Goal: Task Accomplishment & Management: Use online tool/utility

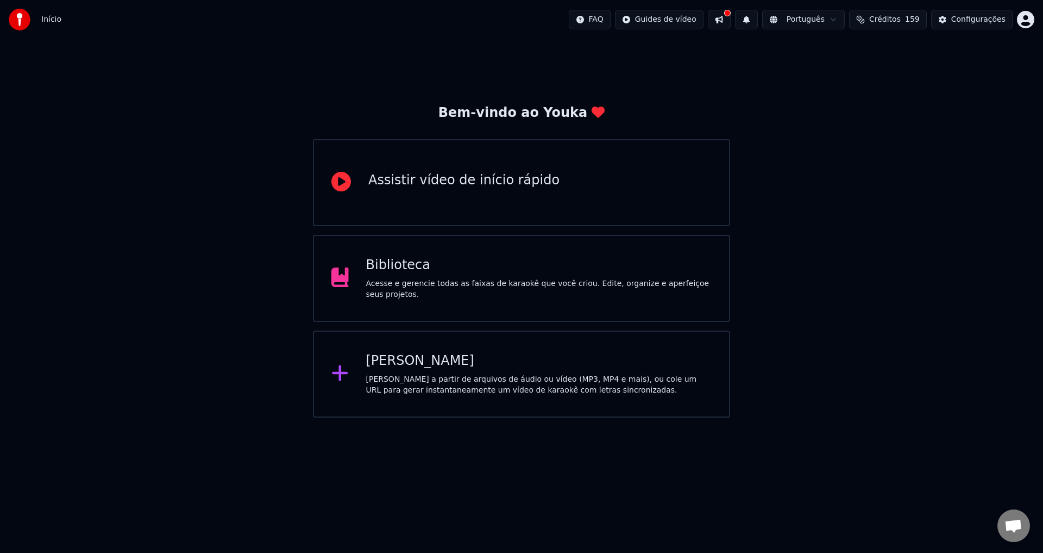
click at [415, 365] on div "[PERSON_NAME]" at bounding box center [539, 360] width 346 height 17
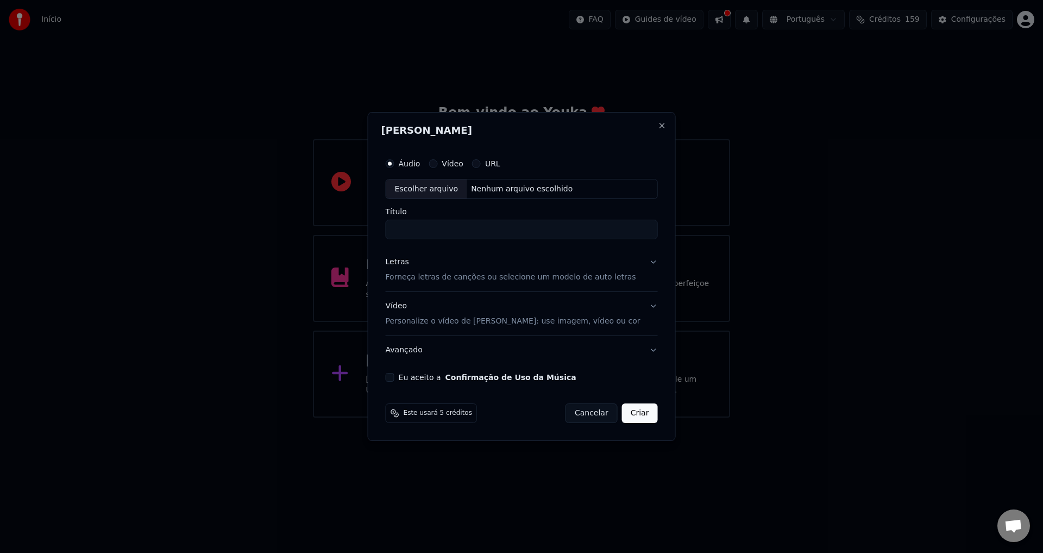
click at [440, 192] on div "Escolher arquivo" at bounding box center [426, 189] width 81 height 20
type input "**********"
click at [468, 280] on p "Forneça letras de canções ou selecione um modelo de auto letras" at bounding box center [511, 277] width 251 height 11
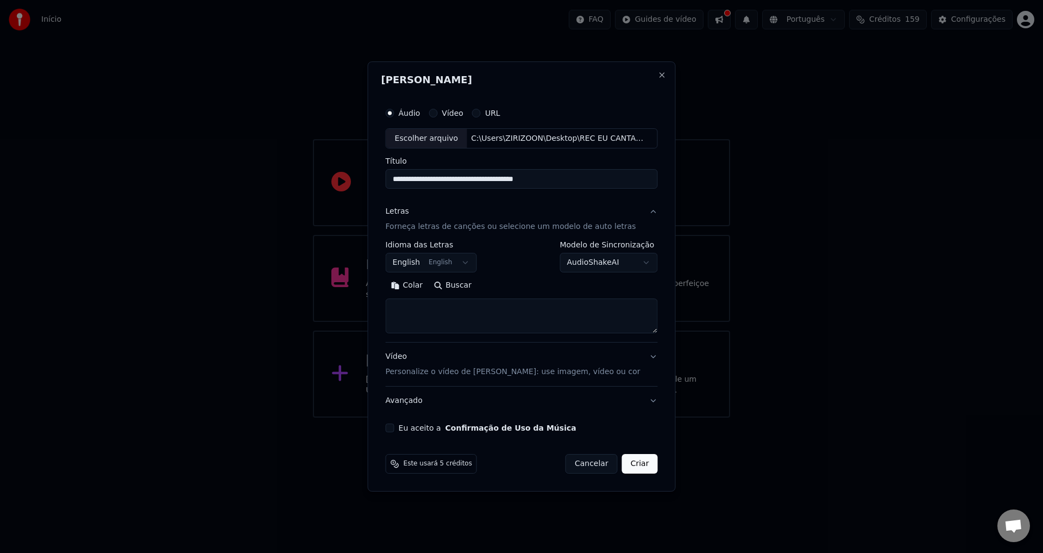
click at [479, 312] on textarea at bounding box center [522, 316] width 272 height 35
paste textarea "**********"
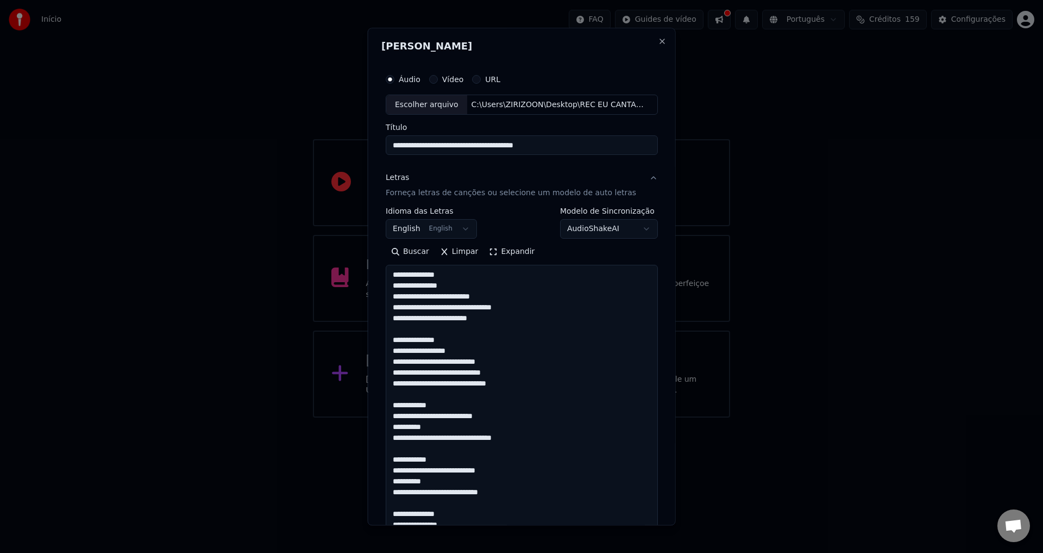
scroll to position [437, 0]
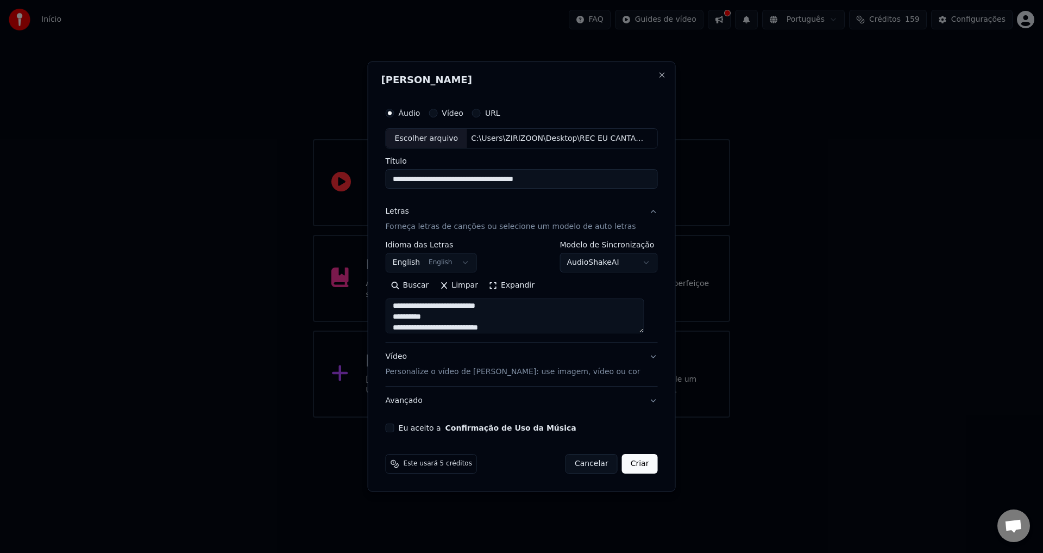
type textarea "**********"
click at [497, 374] on p "Personalize o vídeo de [PERSON_NAME]: use imagem, vídeo ou cor" at bounding box center [513, 371] width 255 height 11
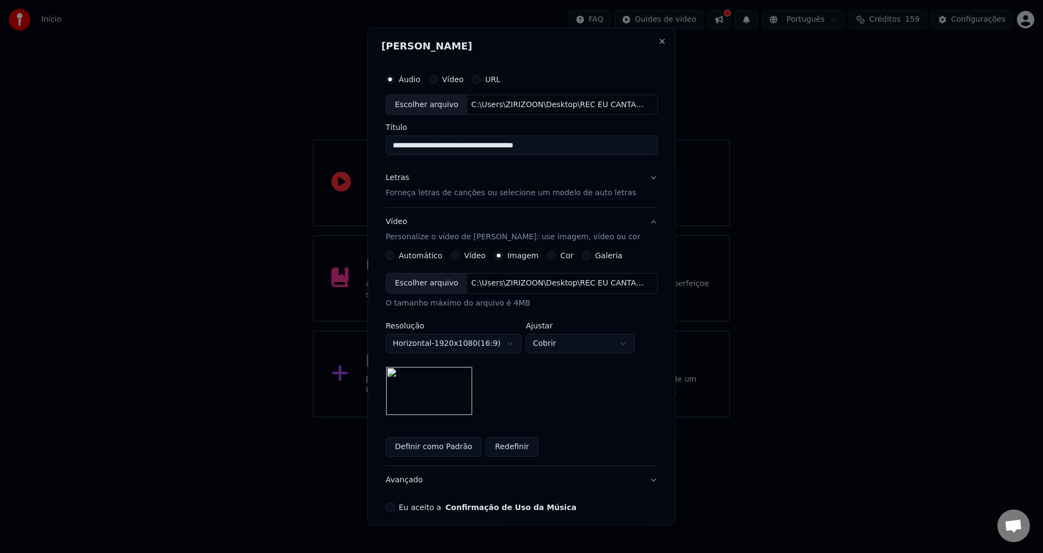
click at [450, 446] on button "Definir como Padrão" at bounding box center [434, 447] width 96 height 20
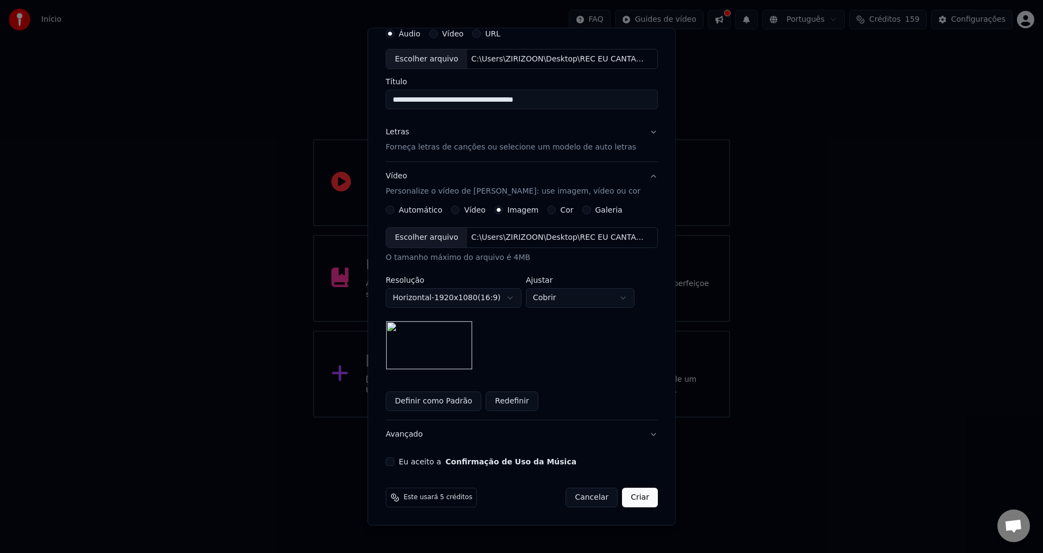
click at [395, 461] on button "Eu aceito a Confirmação de Uso da Música" at bounding box center [390, 462] width 9 height 9
click at [629, 498] on button "Criar" at bounding box center [640, 498] width 36 height 20
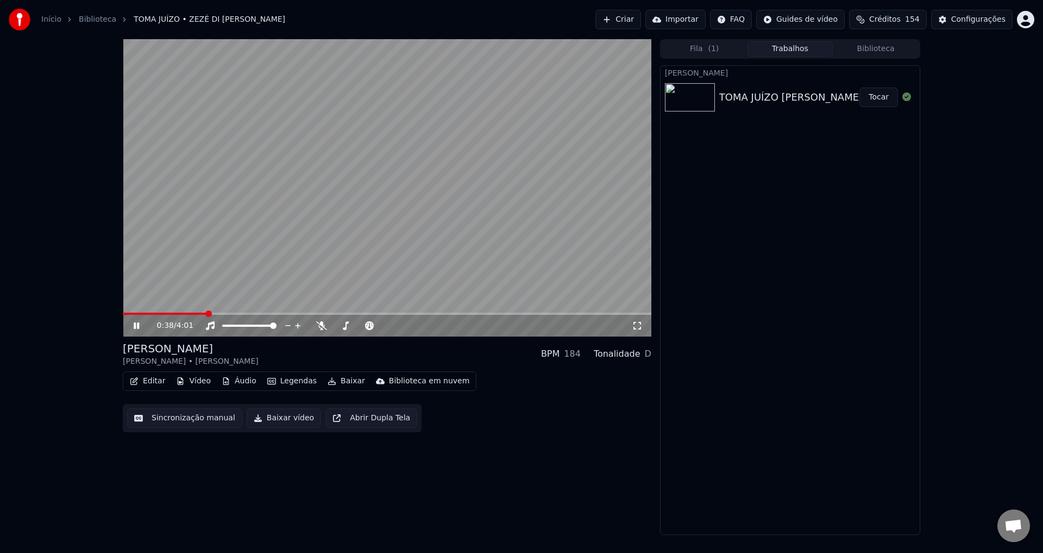
click at [559, 231] on video at bounding box center [387, 187] width 529 height 297
click at [635, 18] on button "Criar" at bounding box center [619, 20] width 46 height 20
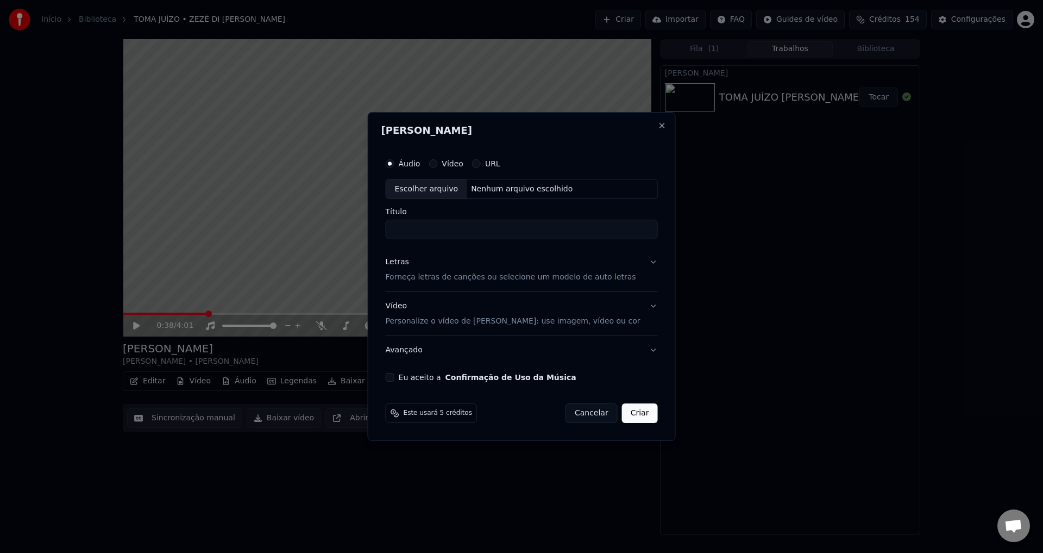
click at [452, 187] on div "Escolher arquivo" at bounding box center [426, 189] width 81 height 20
type input "**********"
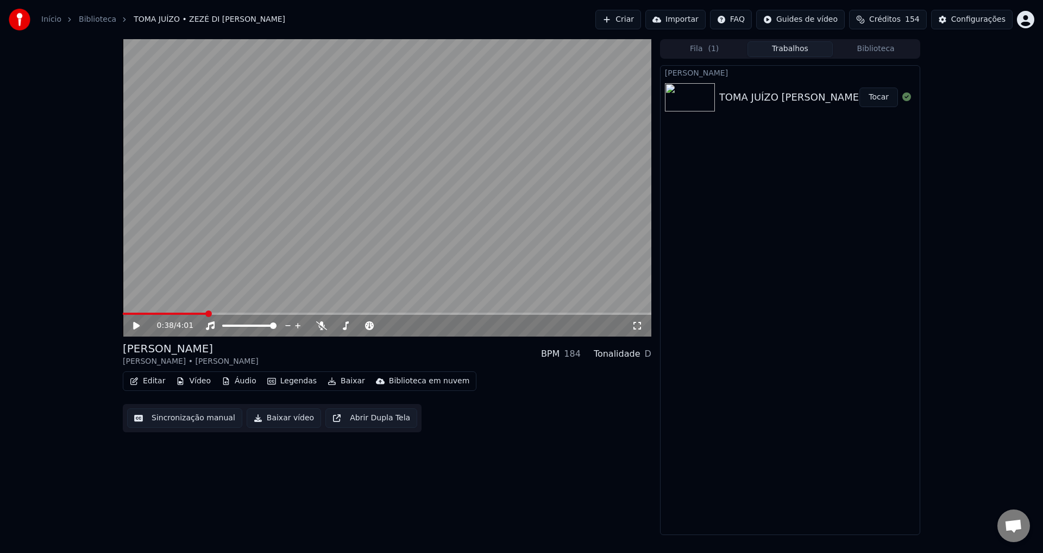
click at [690, 16] on button "Importar" at bounding box center [676, 20] width 60 height 20
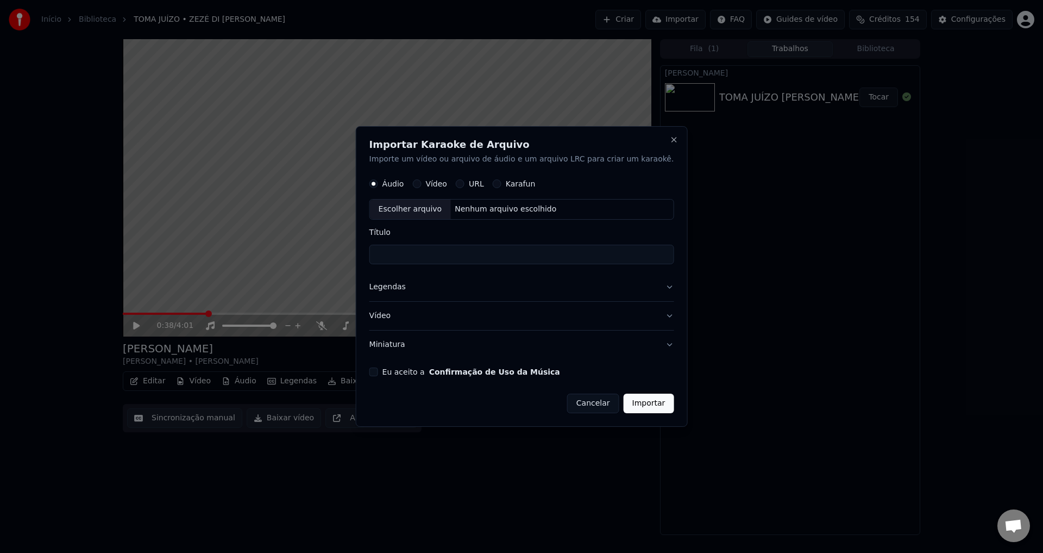
click at [431, 207] on div "Escolher arquivo" at bounding box center [410, 210] width 81 height 20
type input "**********"
click at [418, 288] on button "Legendas" at bounding box center [522, 287] width 305 height 28
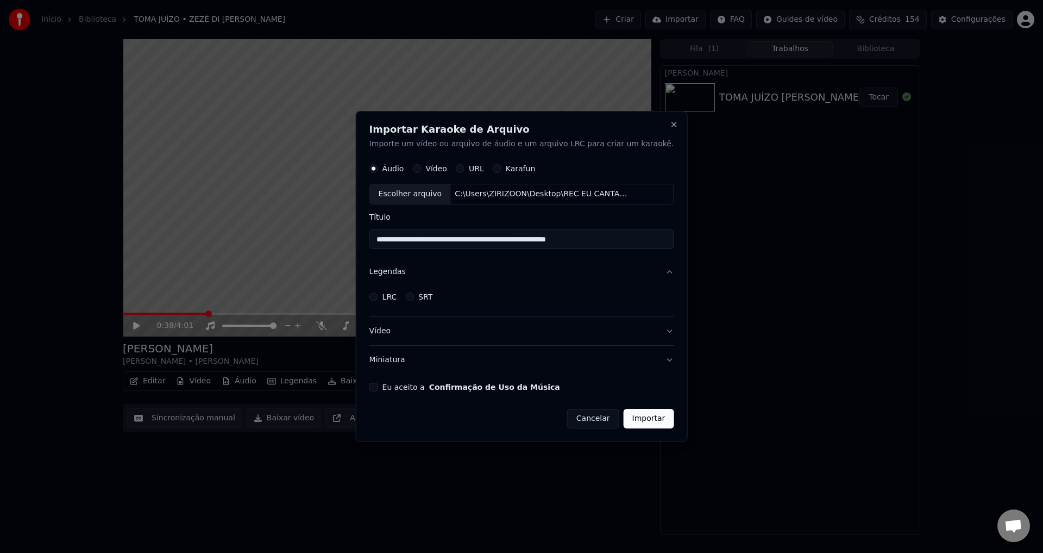
click at [507, 331] on button "Vídeo" at bounding box center [522, 331] width 305 height 28
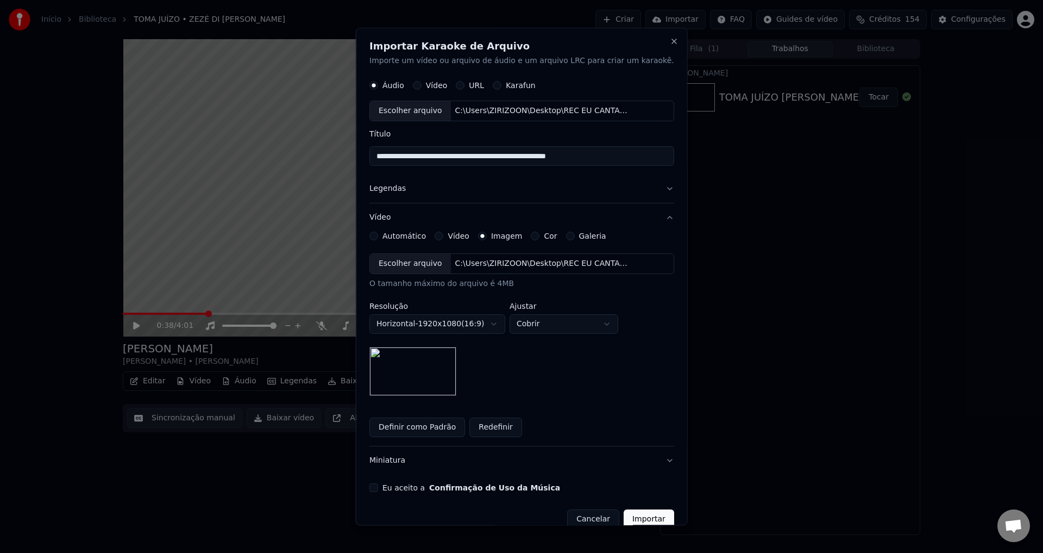
click at [417, 261] on div "Escolher arquivo" at bounding box center [410, 264] width 81 height 20
click at [670, 41] on button "Close" at bounding box center [674, 41] width 9 height 9
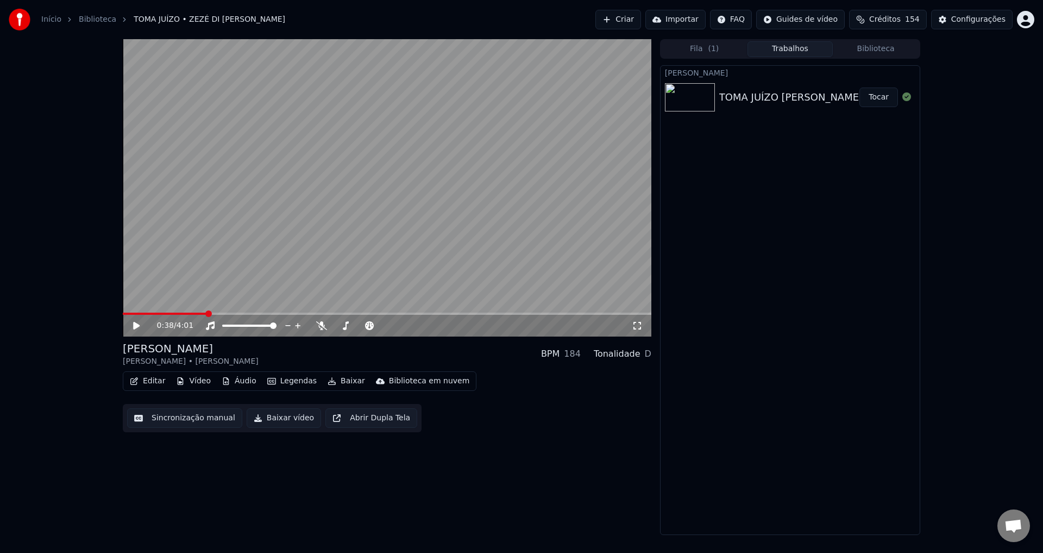
click at [641, 17] on button "Criar" at bounding box center [619, 20] width 46 height 20
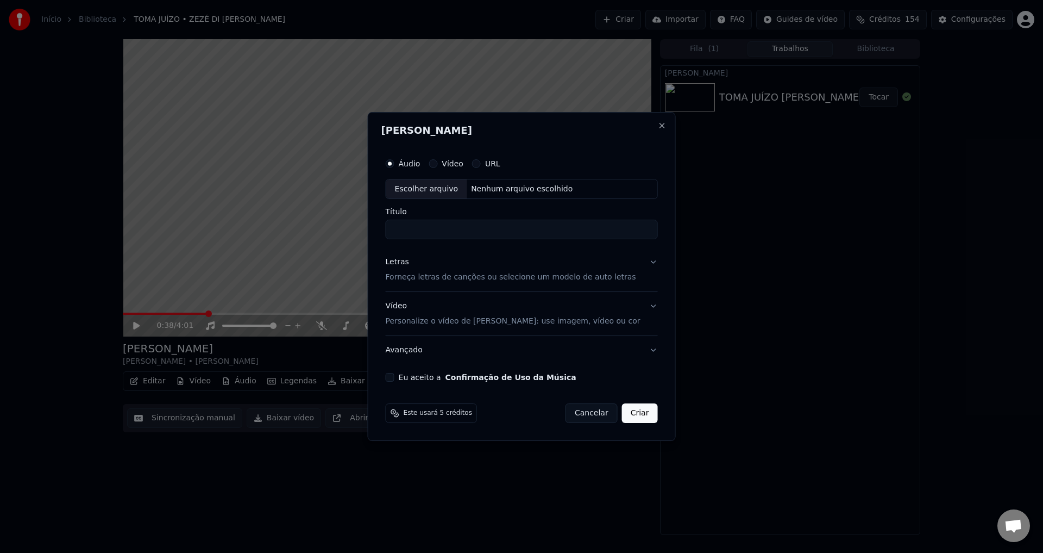
click at [457, 190] on div "Escolher arquivo" at bounding box center [426, 189] width 81 height 20
type input "**********"
click at [489, 280] on p "Forneça letras de canções ou selecione um modelo de auto letras" at bounding box center [511, 277] width 251 height 11
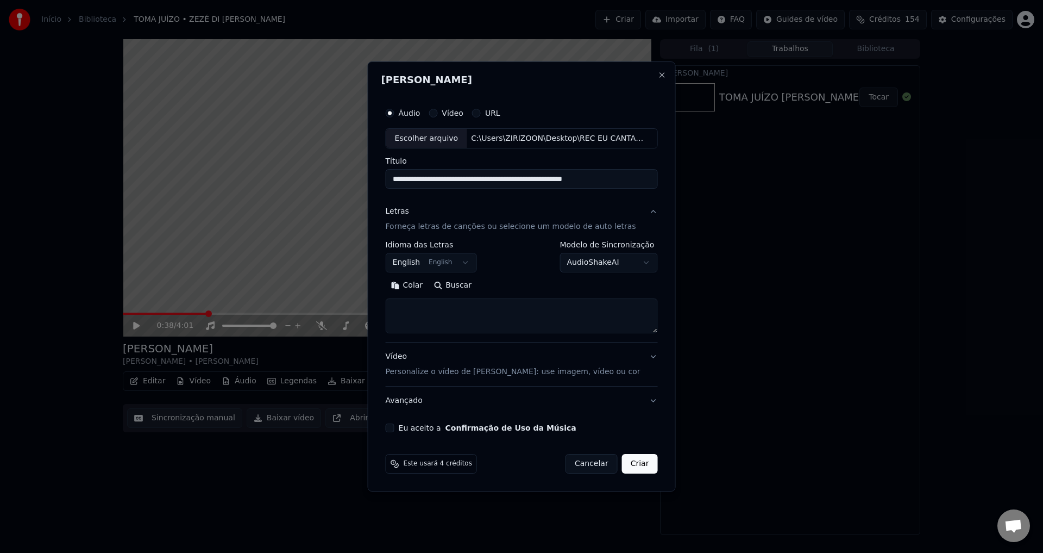
click at [454, 303] on textarea at bounding box center [522, 316] width 272 height 35
paste textarea "**********"
drag, startPoint x: 401, startPoint y: 312, endPoint x: 499, endPoint y: 329, distance: 99.8
click at [499, 329] on textarea at bounding box center [515, 316] width 259 height 35
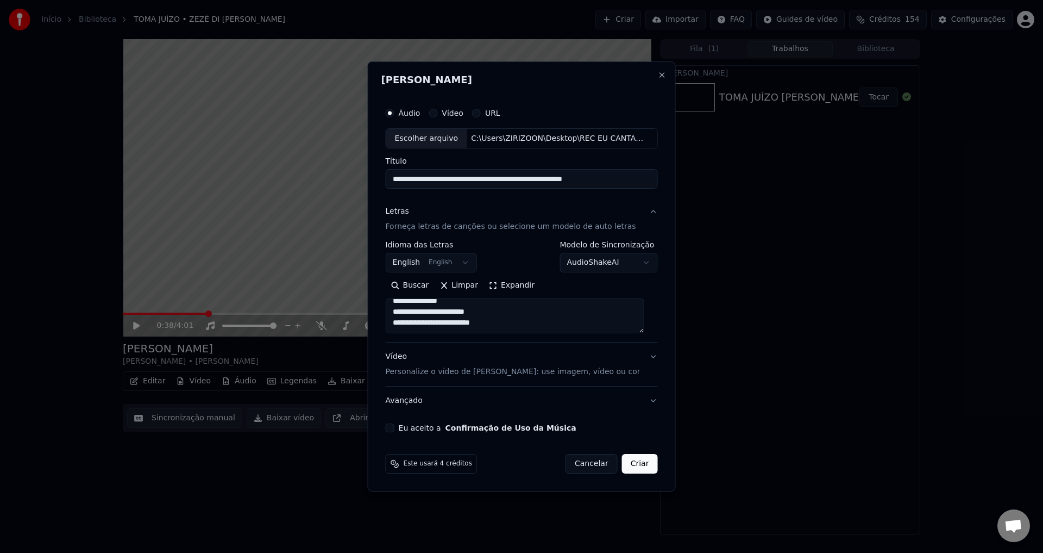
click at [514, 327] on textarea at bounding box center [515, 316] width 259 height 35
paste textarea "**********"
type textarea "**********"
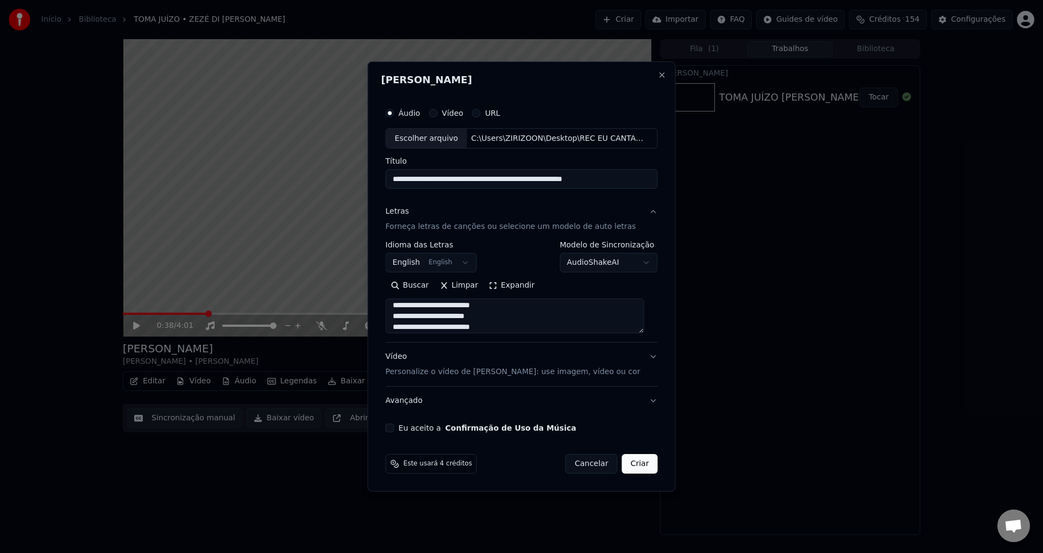
click at [395, 428] on button "Eu aceito a Confirmação de Uso da Música" at bounding box center [390, 427] width 9 height 9
click at [640, 467] on button "Criar" at bounding box center [640, 464] width 36 height 20
select select "**"
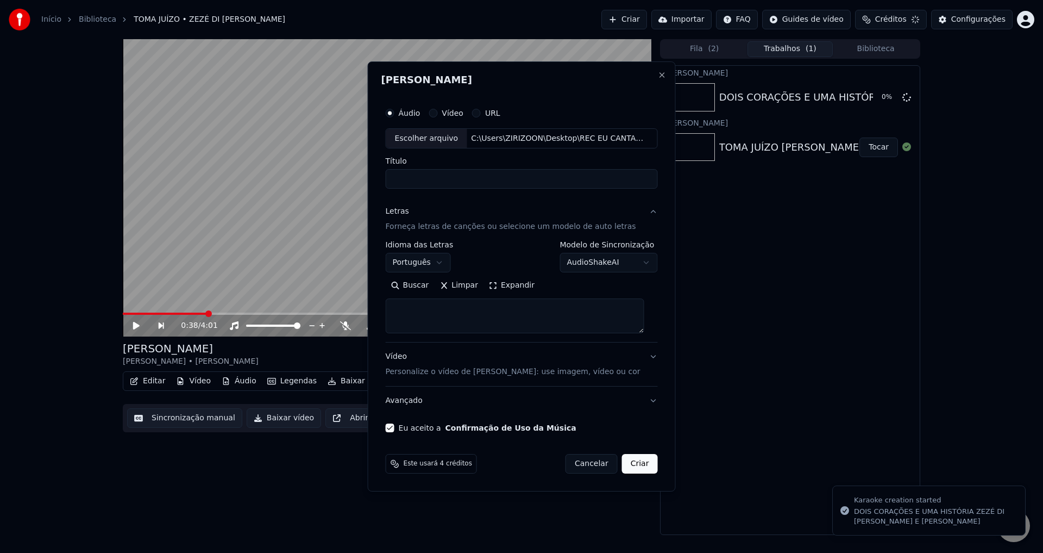
scroll to position [0, 0]
select select
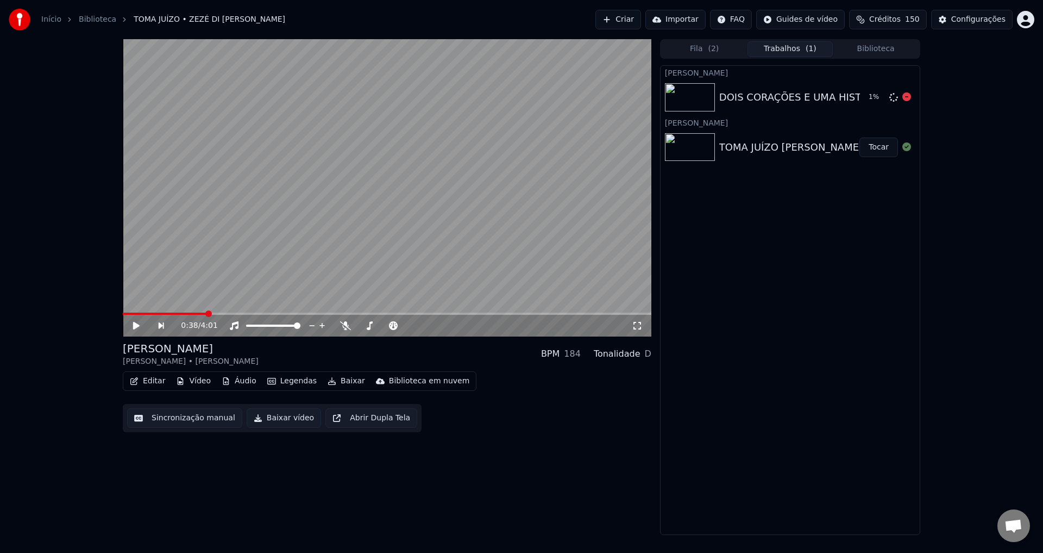
click at [695, 89] on img at bounding box center [690, 97] width 50 height 28
click at [630, 351] on div "Tonalidade" at bounding box center [617, 353] width 47 height 13
click at [651, 352] on div "D" at bounding box center [648, 353] width 7 height 13
click at [649, 351] on div "D" at bounding box center [648, 353] width 7 height 13
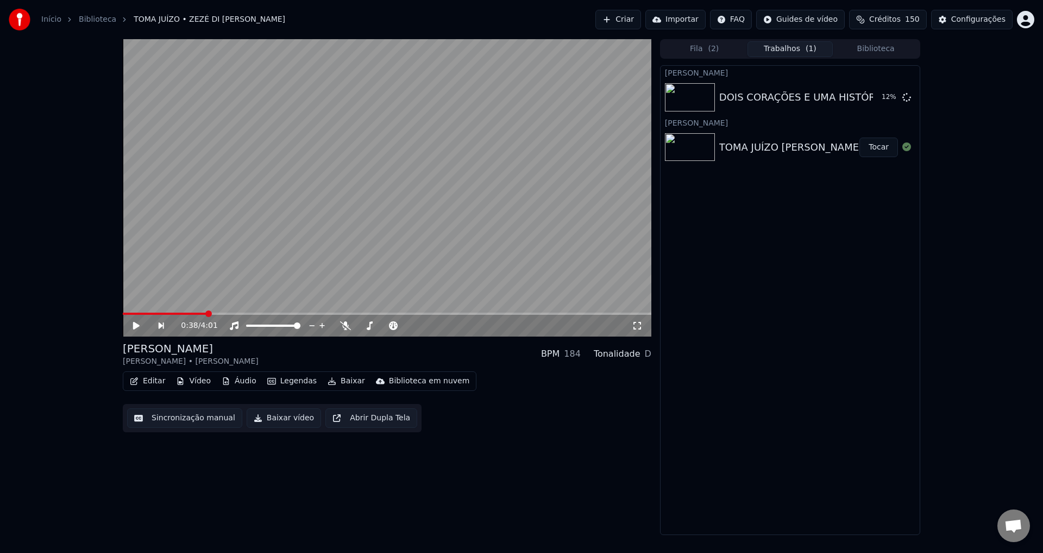
click at [649, 351] on div "D" at bounding box center [648, 353] width 7 height 13
click at [125, 313] on span at bounding box center [124, 313] width 2 height 2
click at [136, 324] on icon at bounding box center [136, 326] width 7 height 8
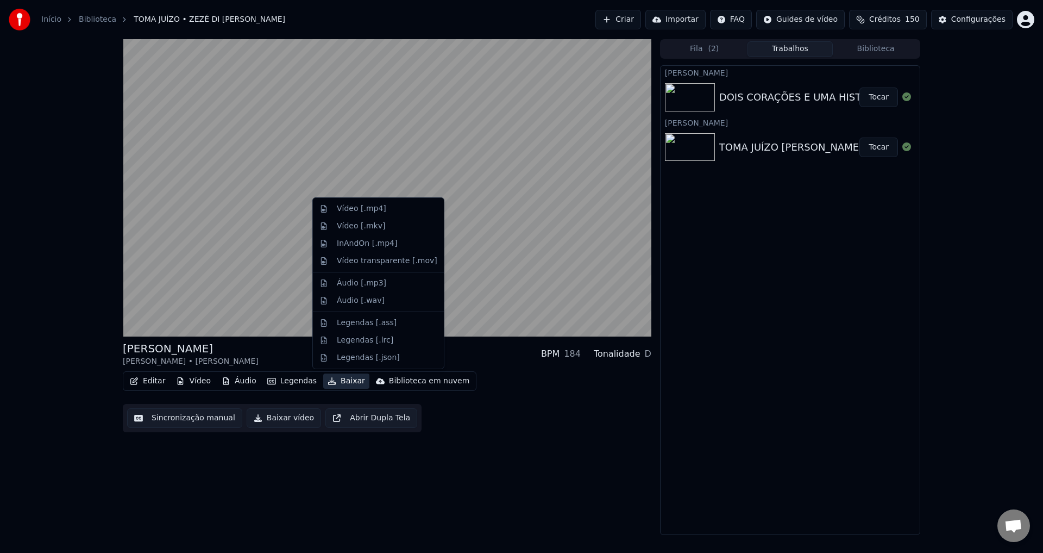
click at [336, 380] on button "Baixar" at bounding box center [346, 380] width 46 height 15
click at [361, 207] on div "Vídeo [.mp4]" at bounding box center [361, 208] width 49 height 11
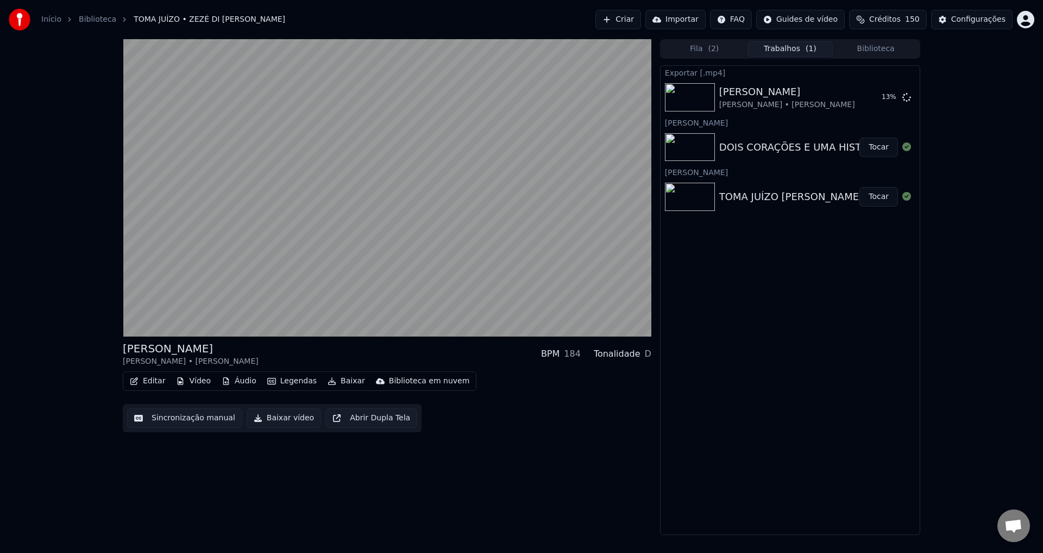
click at [879, 147] on button "Tocar" at bounding box center [879, 147] width 39 height 20
click at [339, 380] on button "Baixar" at bounding box center [346, 380] width 46 height 15
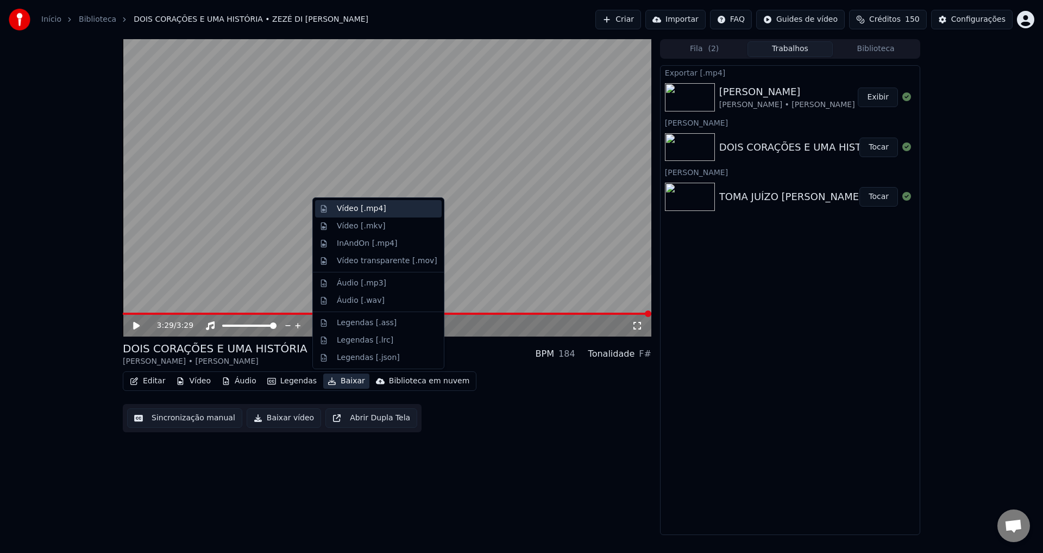
click at [347, 207] on div "Vídeo [.mp4]" at bounding box center [361, 208] width 49 height 11
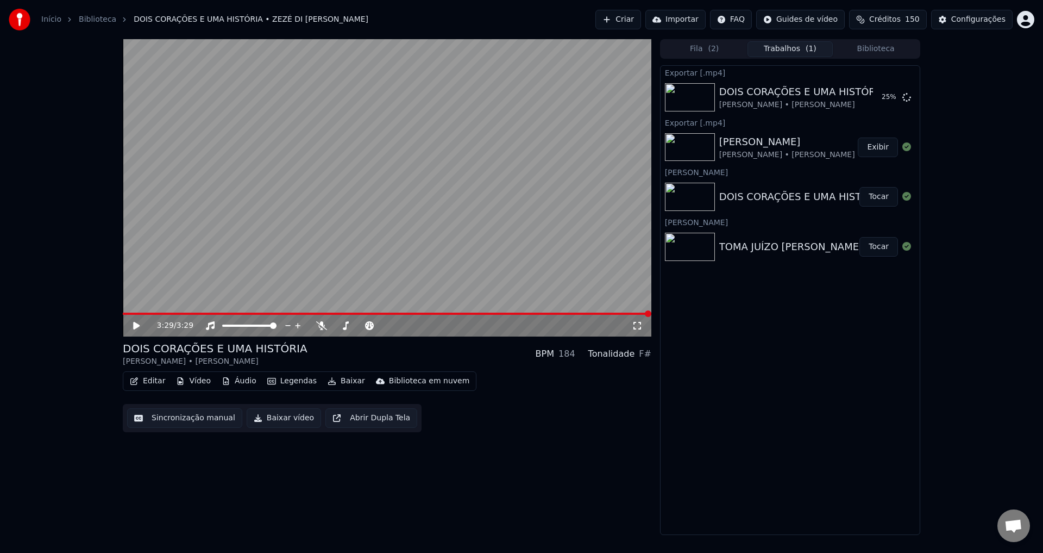
click at [140, 326] on icon at bounding box center [136, 326] width 7 height 8
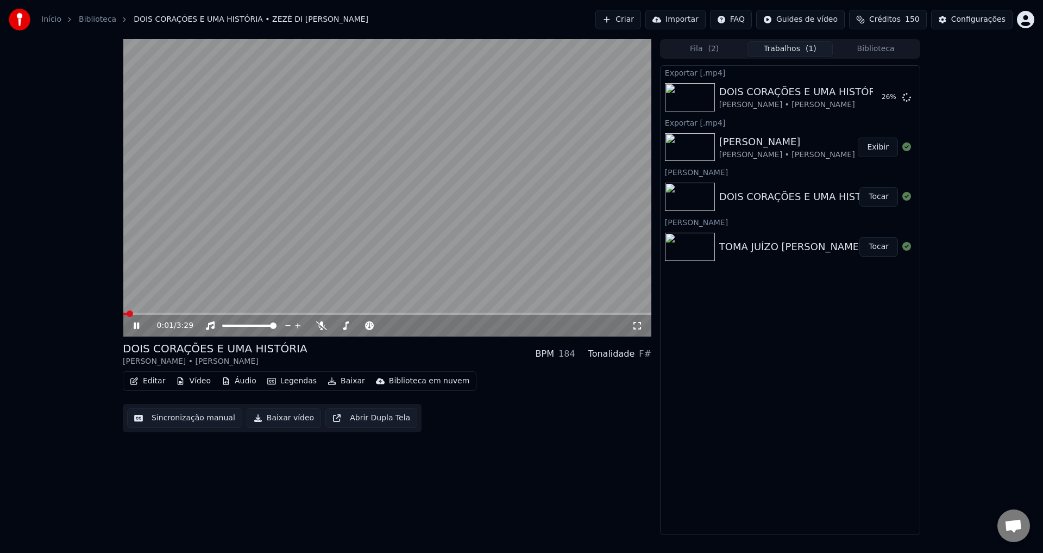
click at [138, 326] on icon at bounding box center [136, 325] width 5 height 7
click at [792, 363] on div "Exportar [.mp4] DOIS CORAÇÕES E UMA HISTÓRIA ZEZÉ DI [PERSON_NAME] 94 % Exporta…" at bounding box center [790, 300] width 260 height 470
click at [639, 20] on button "Criar" at bounding box center [619, 20] width 46 height 20
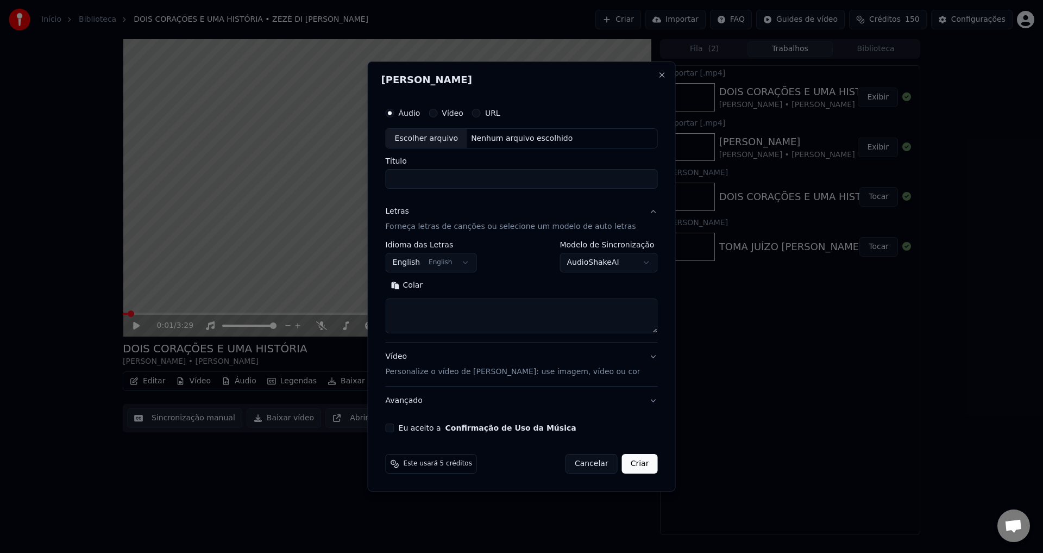
click at [446, 135] on div "Escolher arquivo" at bounding box center [426, 139] width 81 height 20
type input "**********"
click at [498, 226] on p "Forneça letras de canções ou selecione um modelo de auto letras" at bounding box center [511, 227] width 251 height 11
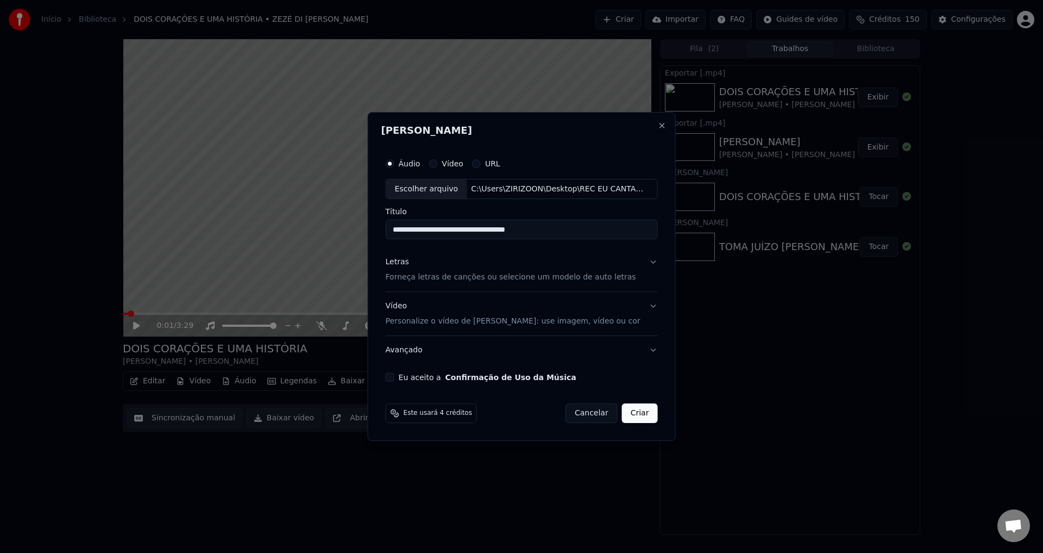
click at [480, 277] on p "Forneça letras de canções ou selecione um modelo de auto letras" at bounding box center [511, 277] width 251 height 11
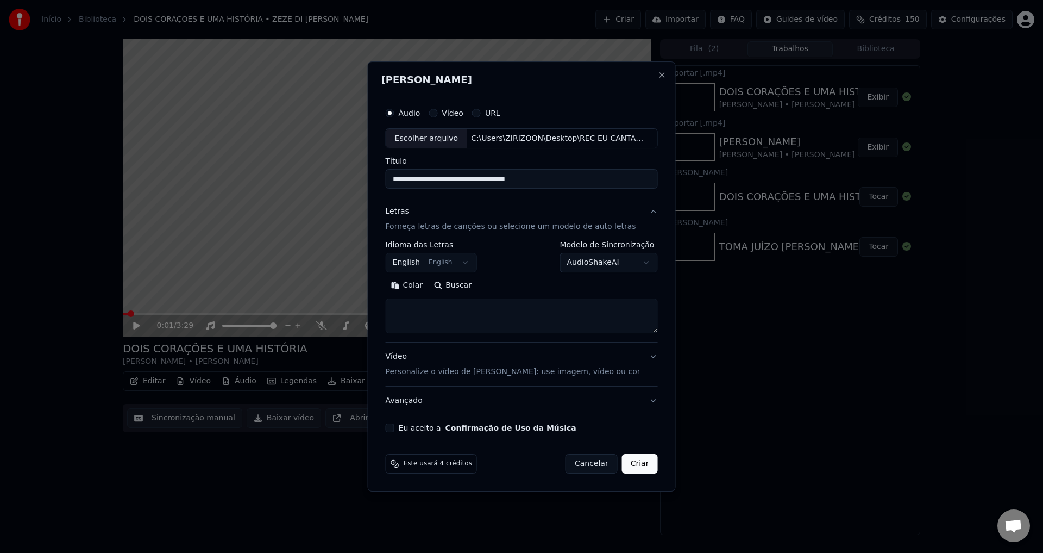
click at [529, 311] on textarea at bounding box center [522, 316] width 272 height 35
click at [405, 282] on button "Colar" at bounding box center [407, 285] width 43 height 17
type textarea "**********"
click at [395, 427] on button "Eu aceito a Confirmação de Uso da Música" at bounding box center [390, 427] width 9 height 9
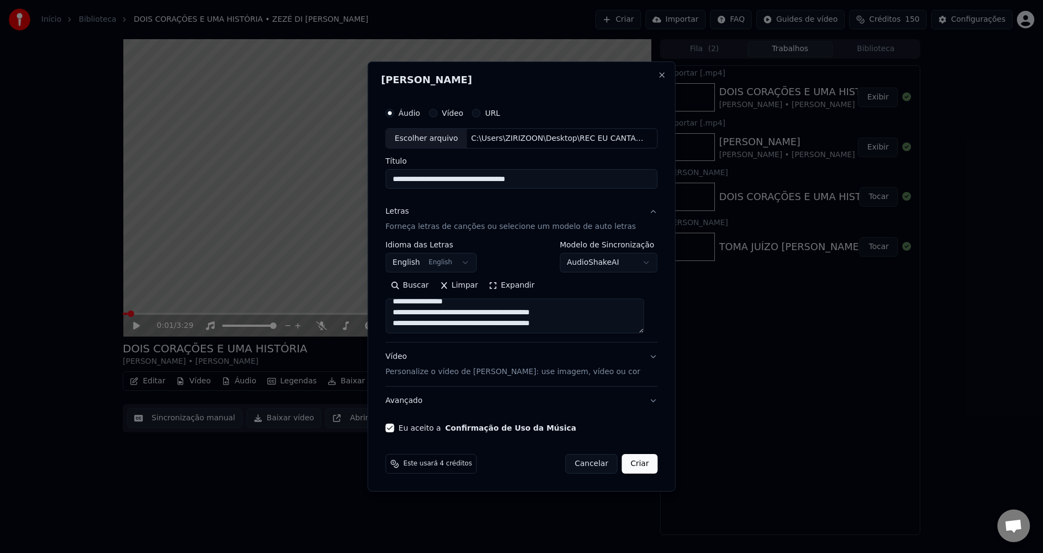
click at [634, 461] on button "Criar" at bounding box center [640, 464] width 36 height 20
select select "**"
type textarea "**********"
select select
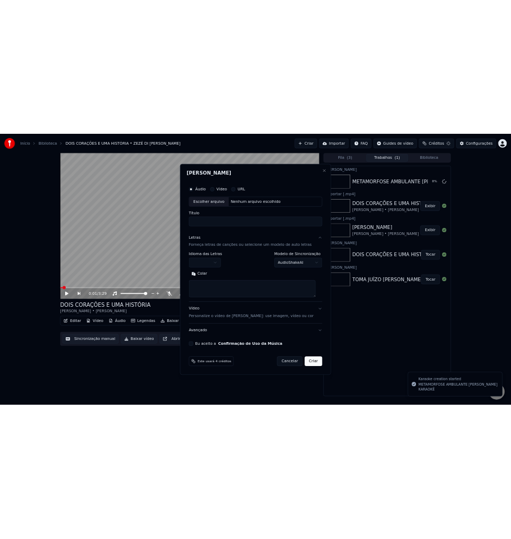
scroll to position [0, 0]
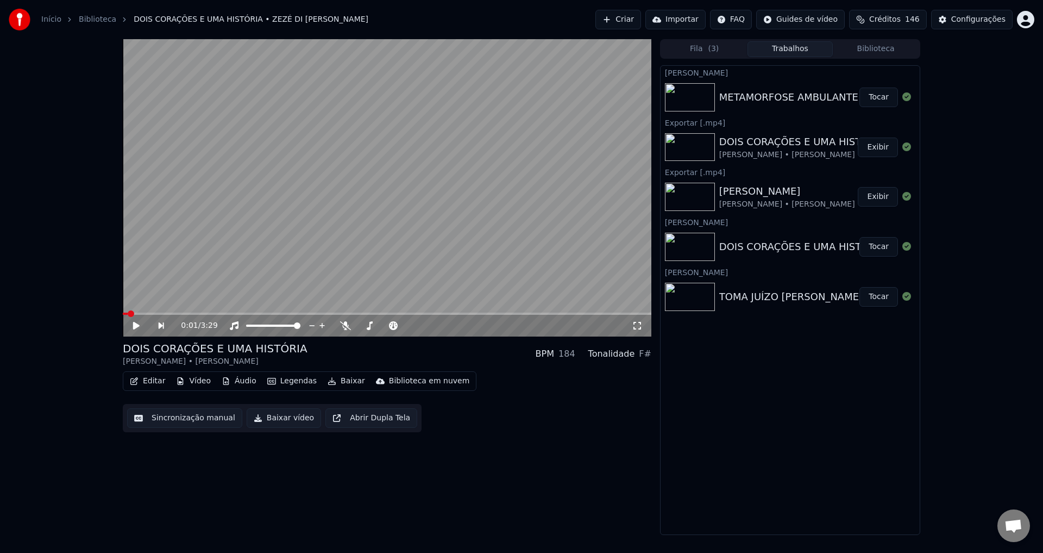
click at [335, 383] on button "Baixar" at bounding box center [346, 380] width 46 height 15
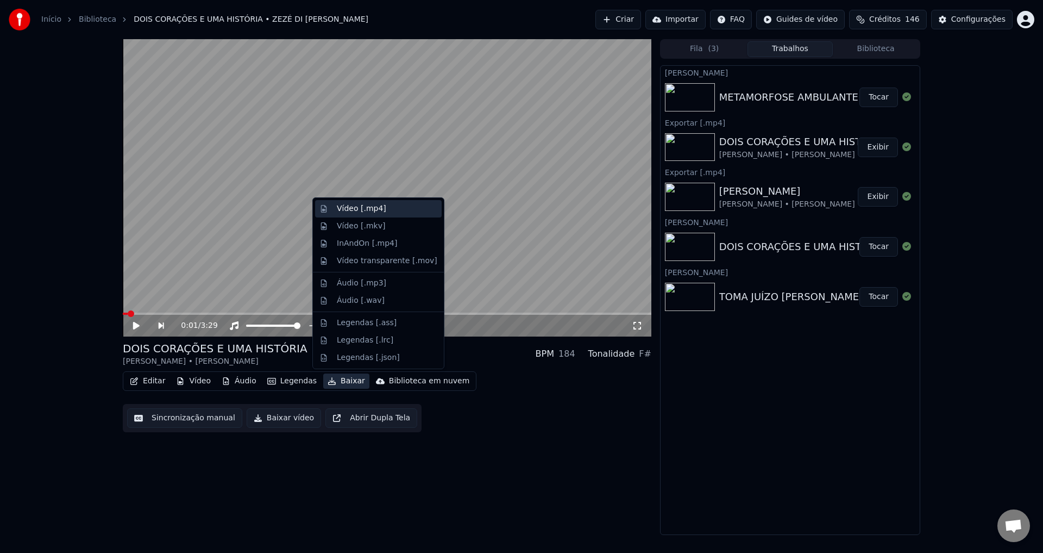
click at [362, 213] on div "Vídeo [.mp4]" at bounding box center [361, 208] width 49 height 11
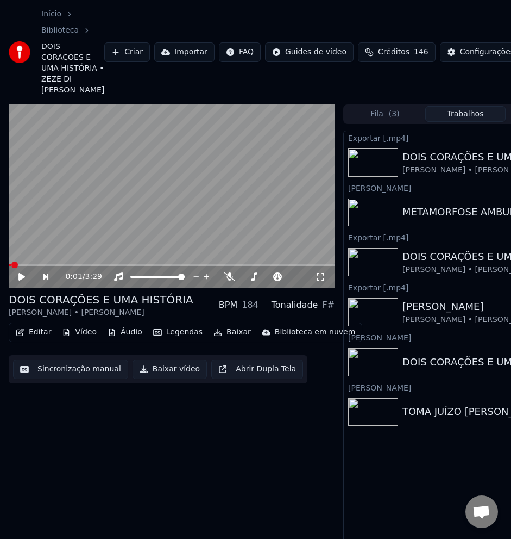
click at [495, 122] on button "Trabalhos" at bounding box center [466, 114] width 80 height 16
click at [367, 95] on div "Início Biblioteca DOIS CORAÇÕES E UMA HISTÓRIA • [PERSON_NAME] • [PERSON_NAME] …" at bounding box center [255, 52] width 511 height 104
